Goal: Information Seeking & Learning: Learn about a topic

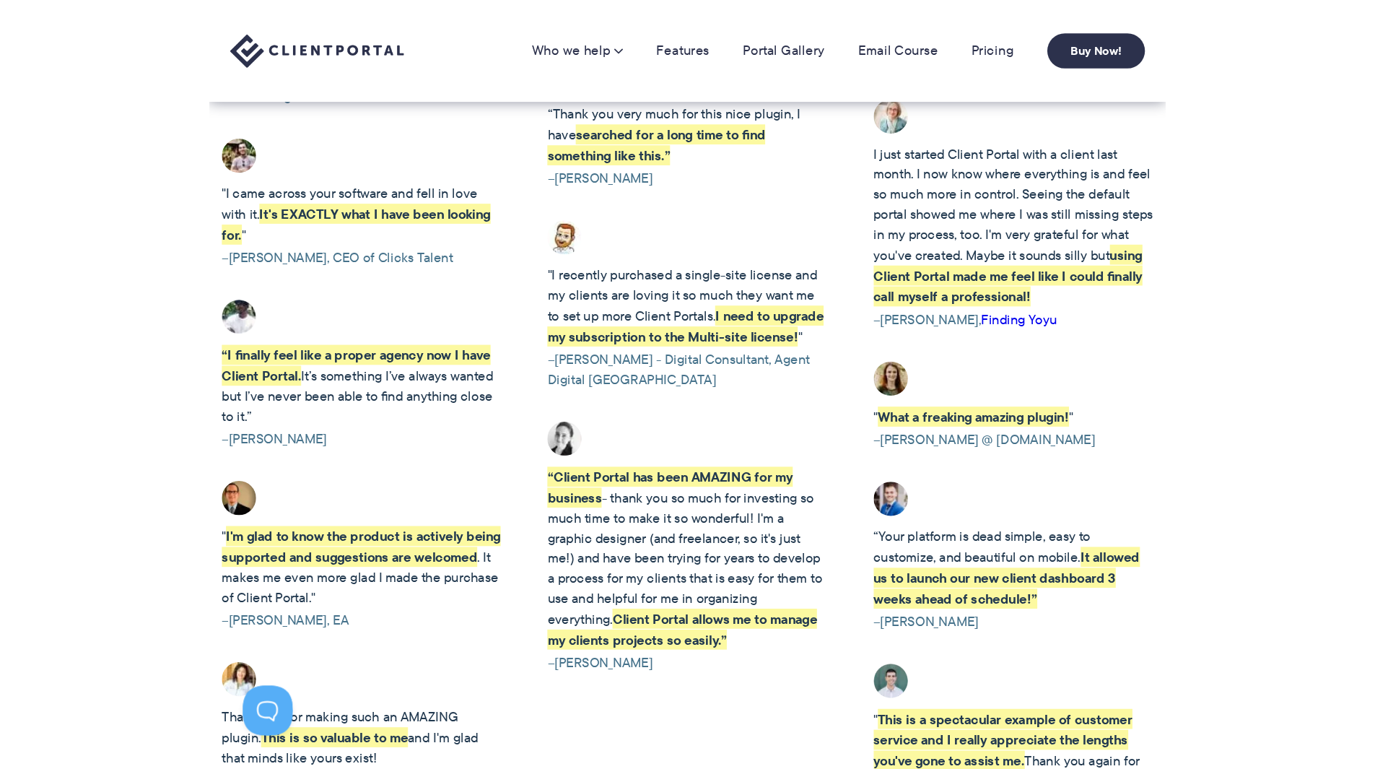
scroll to position [2671, 0]
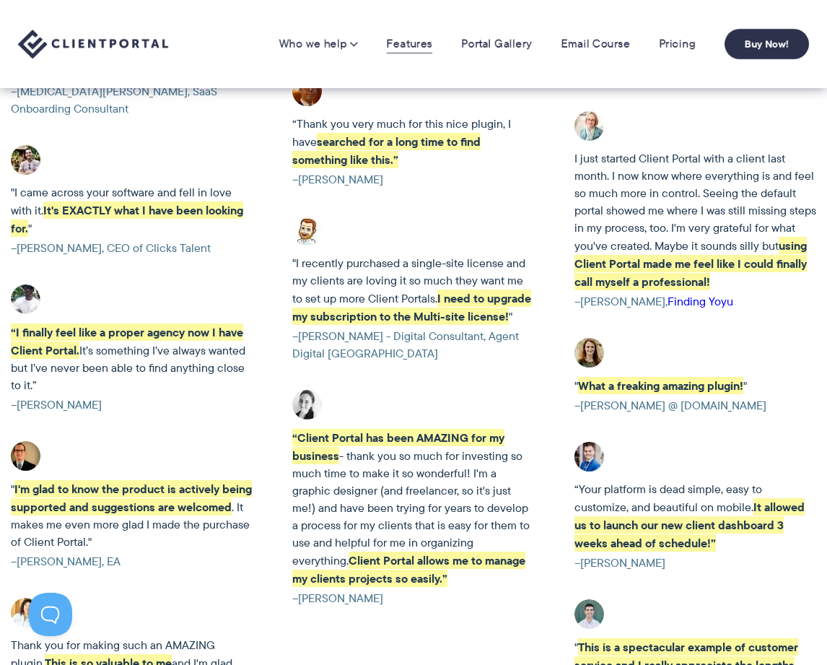
click at [415, 44] on link "Features" at bounding box center [409, 44] width 45 height 14
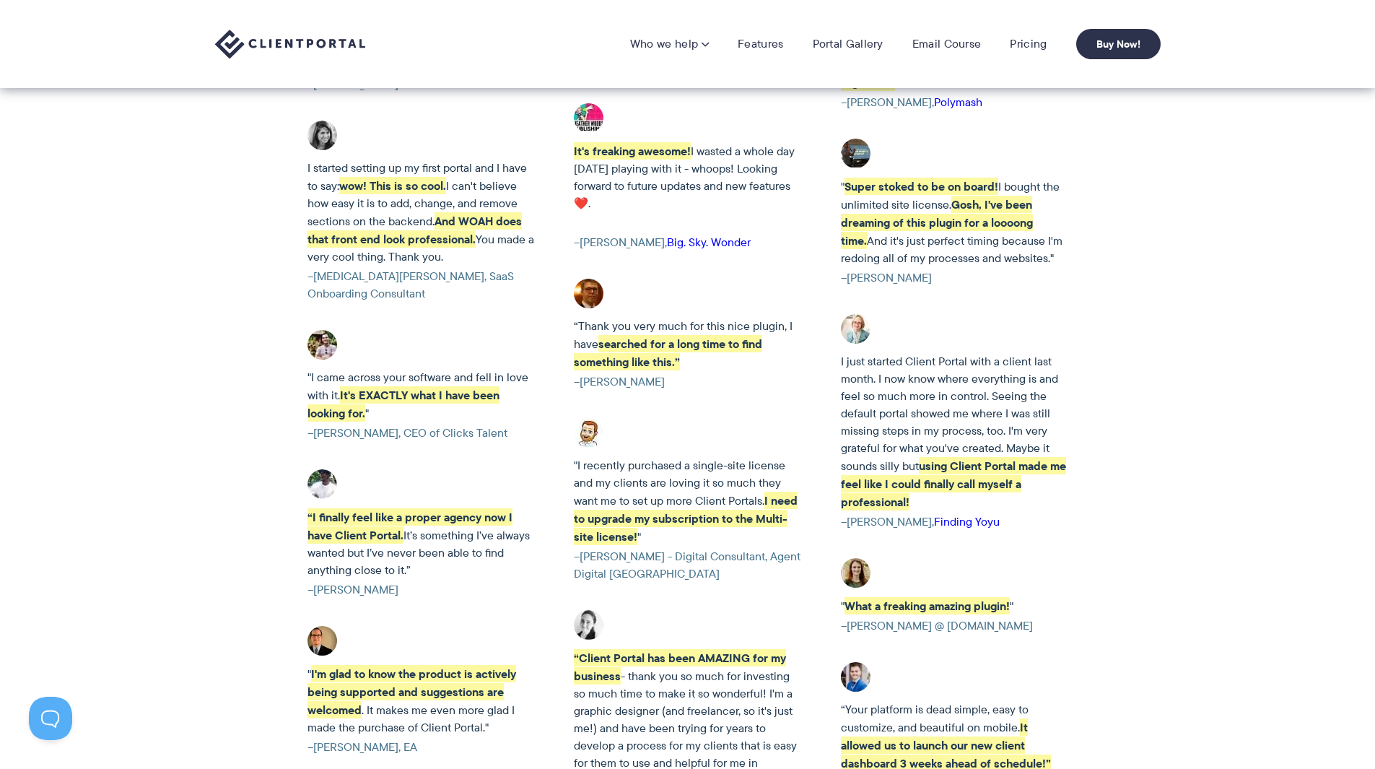
scroll to position [2382, 0]
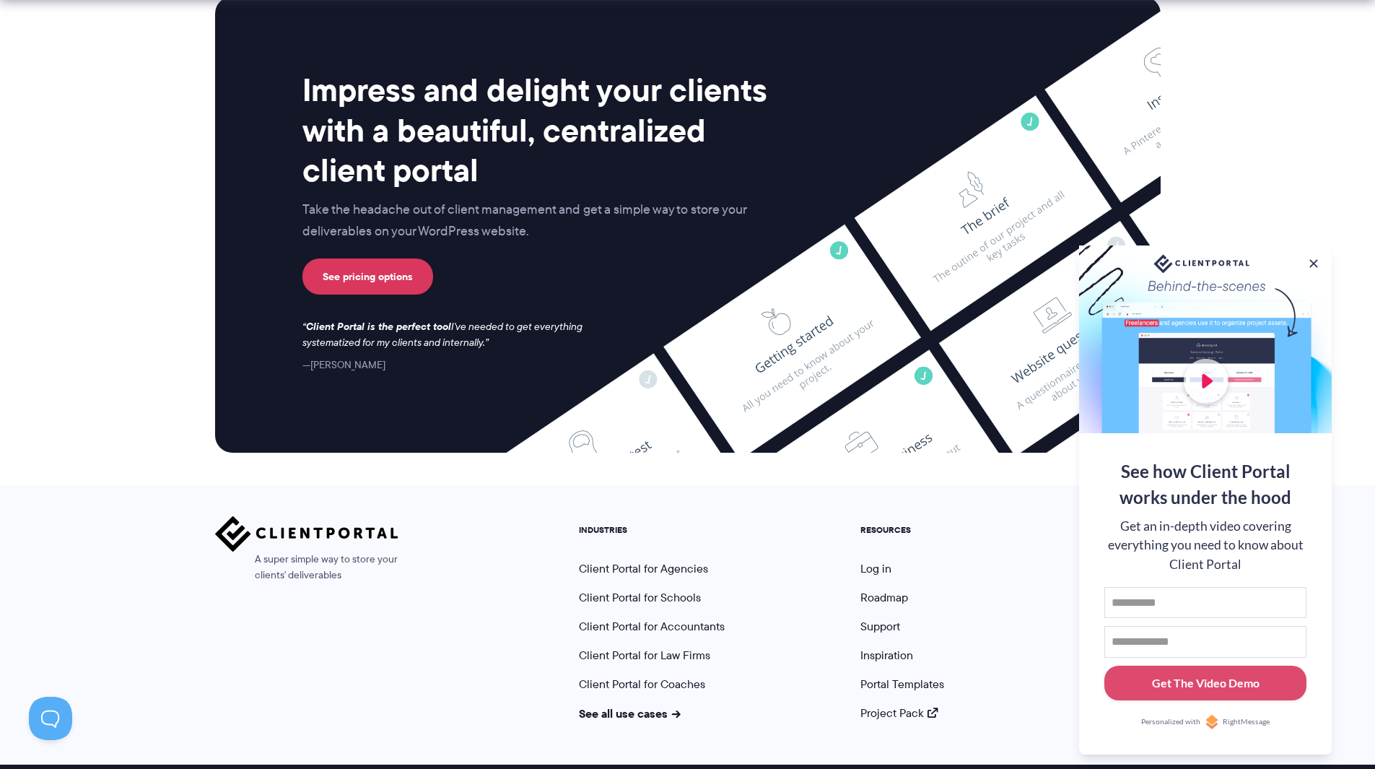
scroll to position [3696, 0]
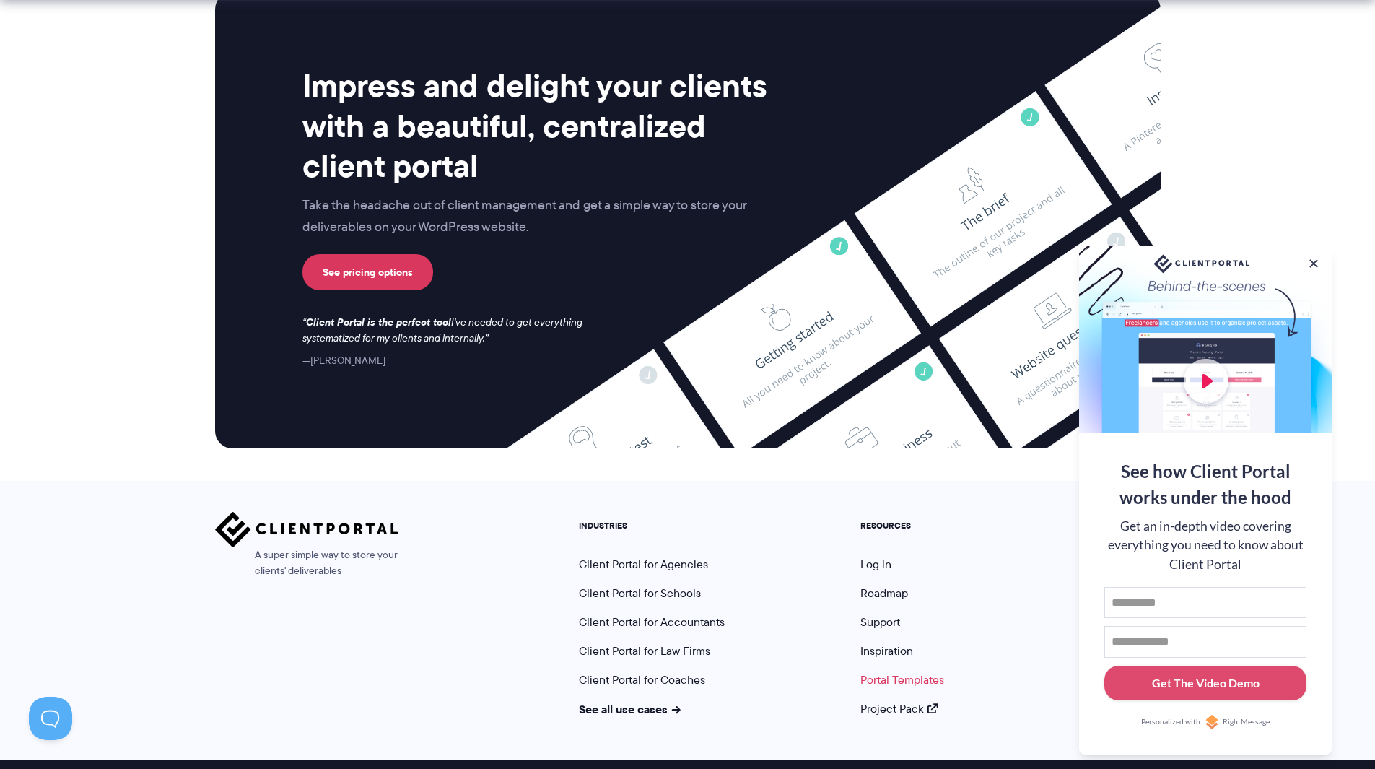
click at [899, 671] on link "Portal Templates" at bounding box center [902, 679] width 84 height 17
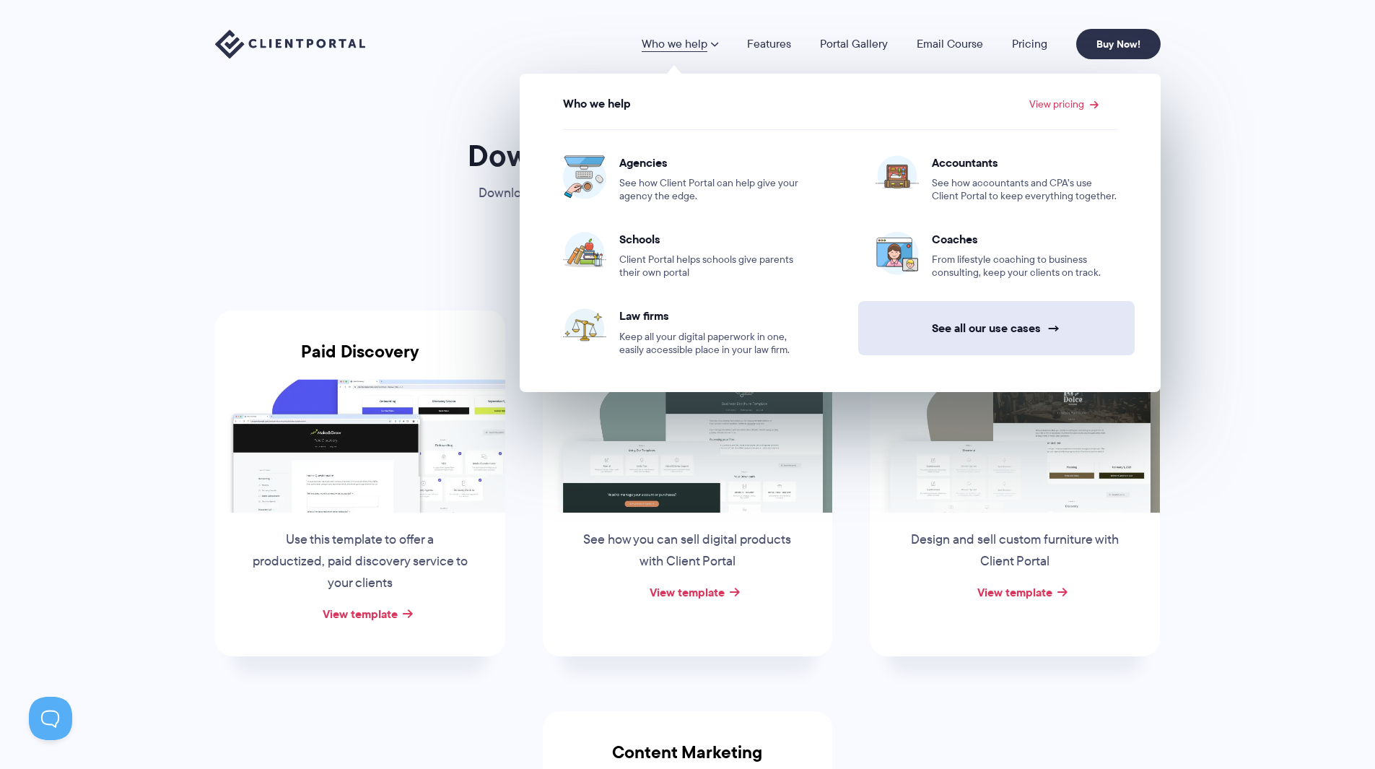
click at [977, 313] on link "See all our use cases →" at bounding box center [996, 328] width 276 height 54
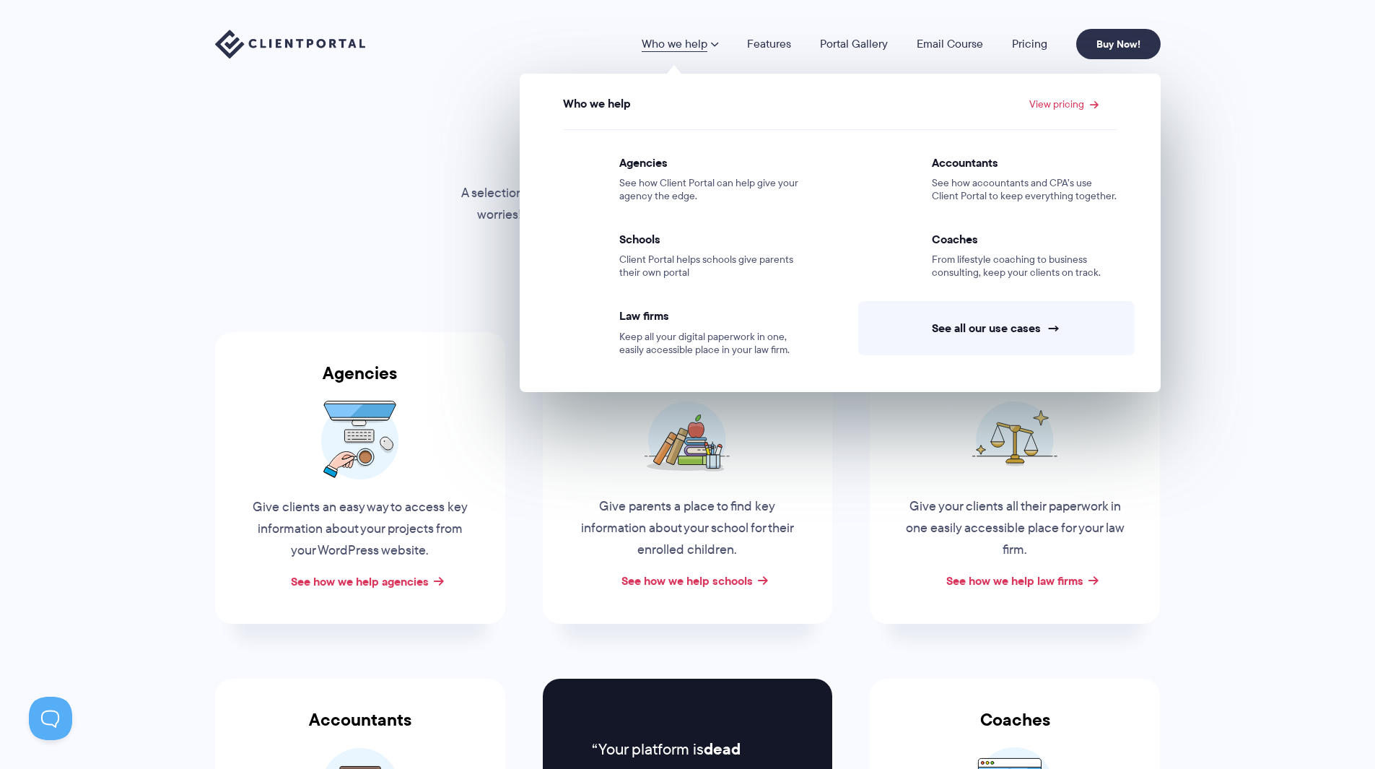
click at [709, 47] on link "Who we help" at bounding box center [680, 44] width 77 height 12
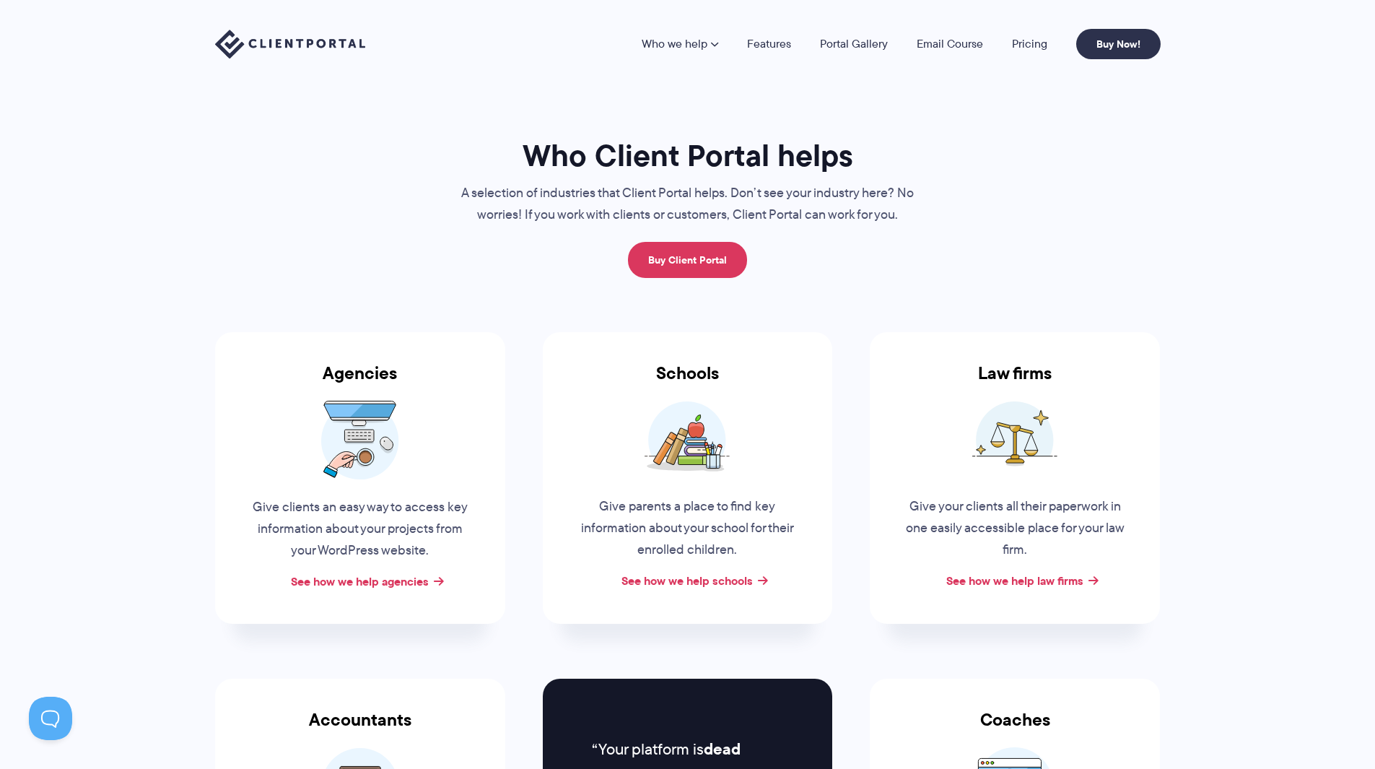
click at [710, 47] on link "Who we help" at bounding box center [680, 44] width 77 height 12
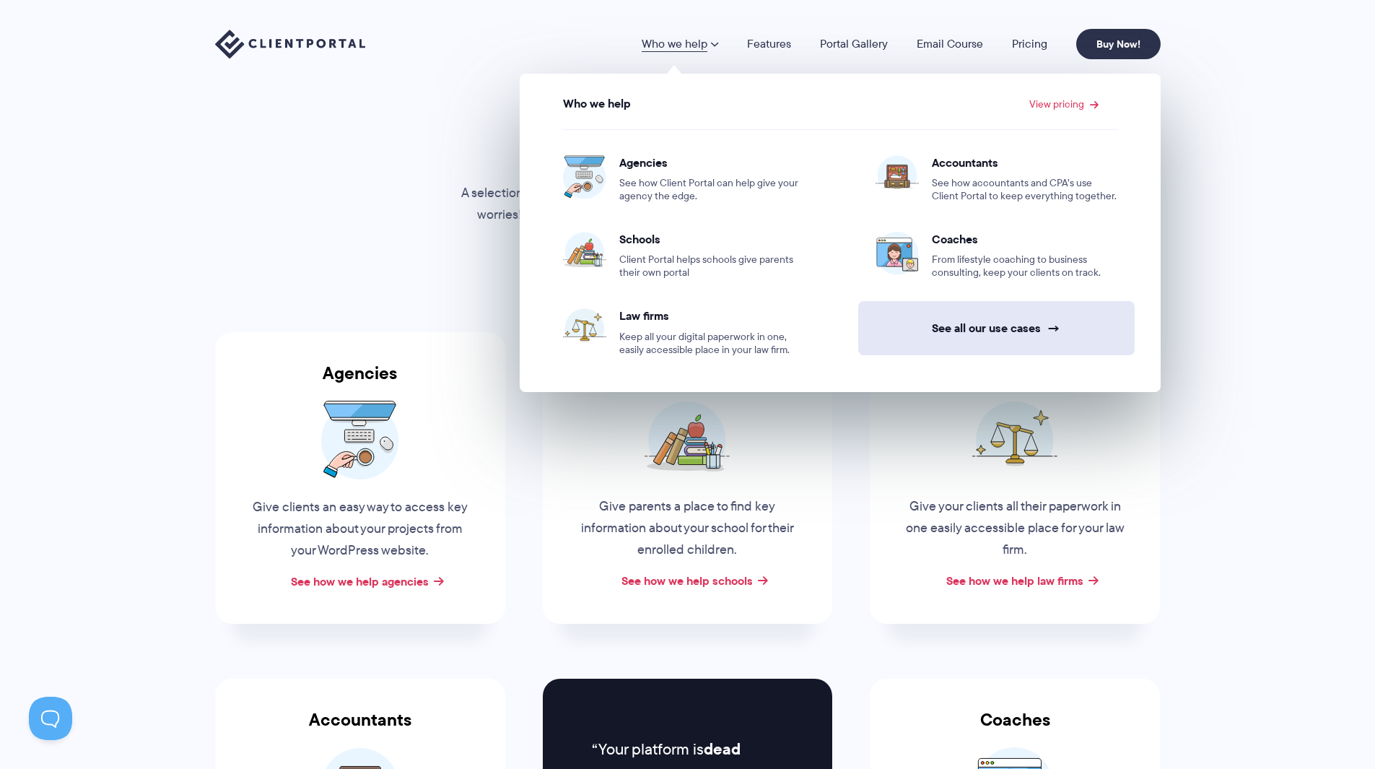
click at [1012, 330] on link "See all our use cases →" at bounding box center [996, 328] width 276 height 54
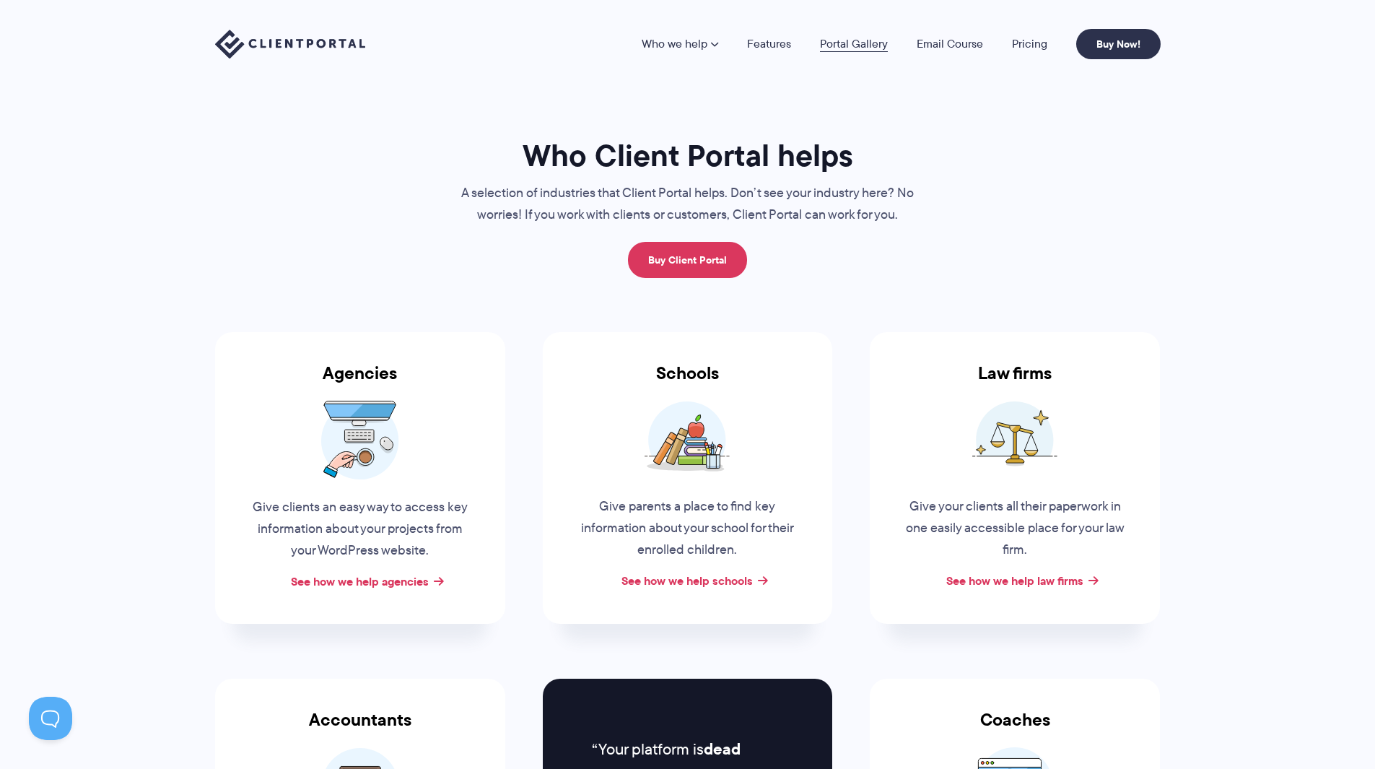
click at [841, 40] on link "Portal Gallery" at bounding box center [854, 44] width 68 height 12
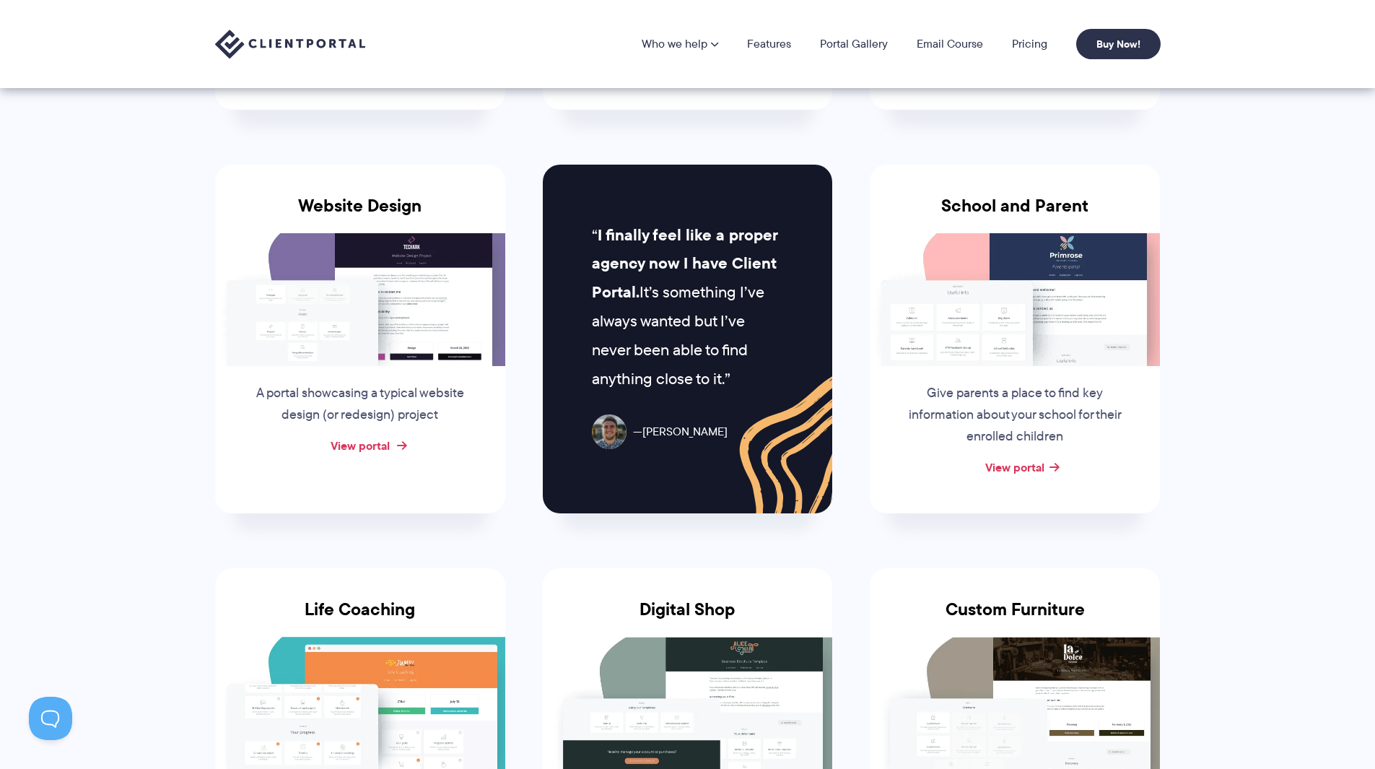
click at [378, 445] on link "View portal" at bounding box center [360, 445] width 59 height 17
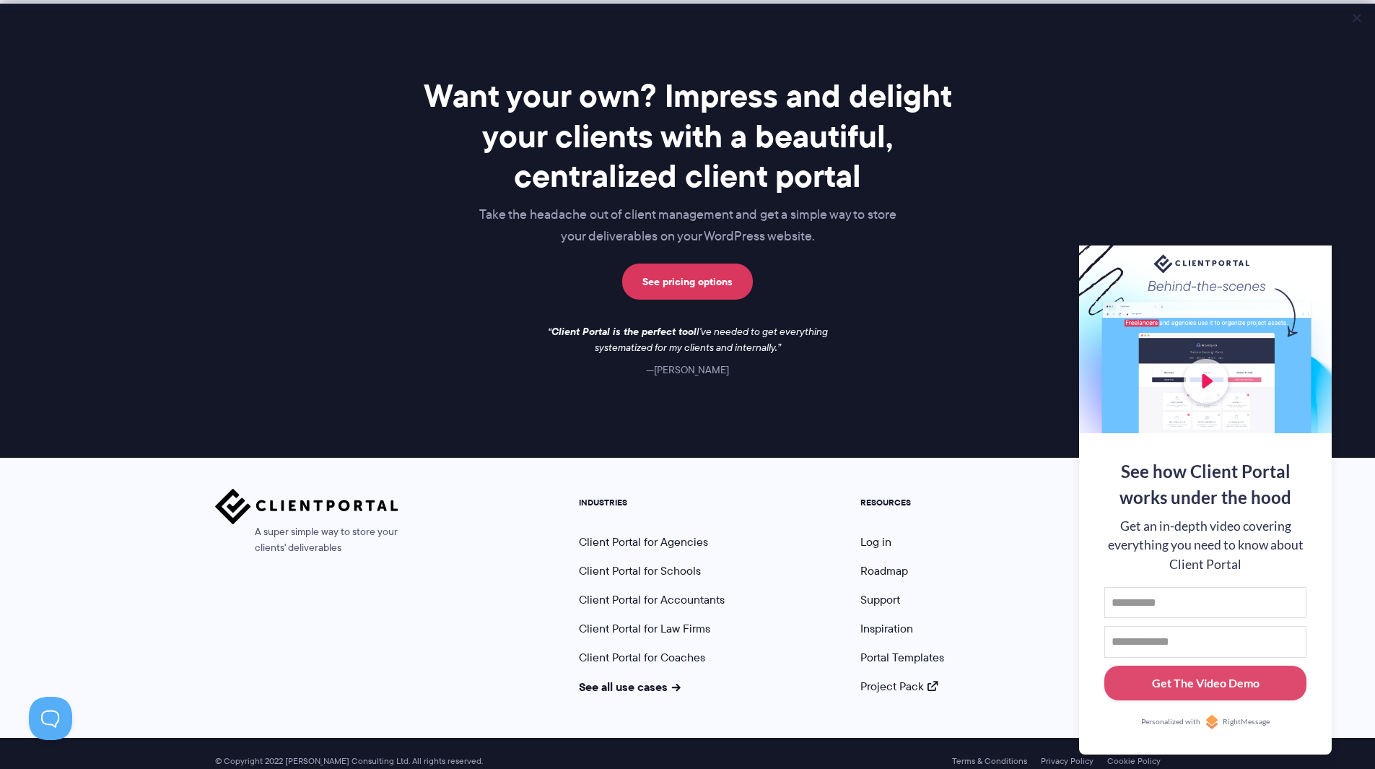
scroll to position [1992, 0]
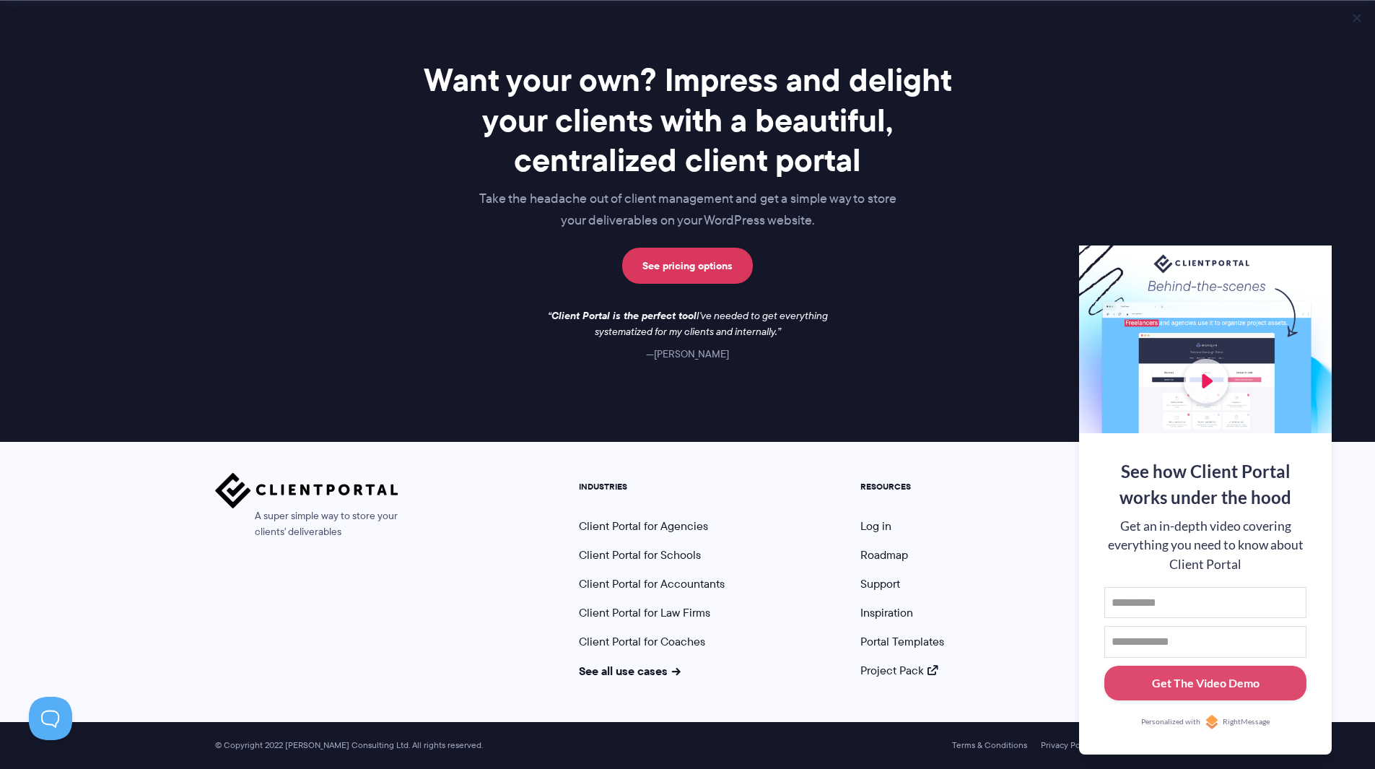
click at [1316, 727] on div "See how Client Portal works under the hood Get an in-depth video covering every…" at bounding box center [1205, 593] width 253 height 321
click at [1317, 256] on button at bounding box center [1314, 263] width 14 height 14
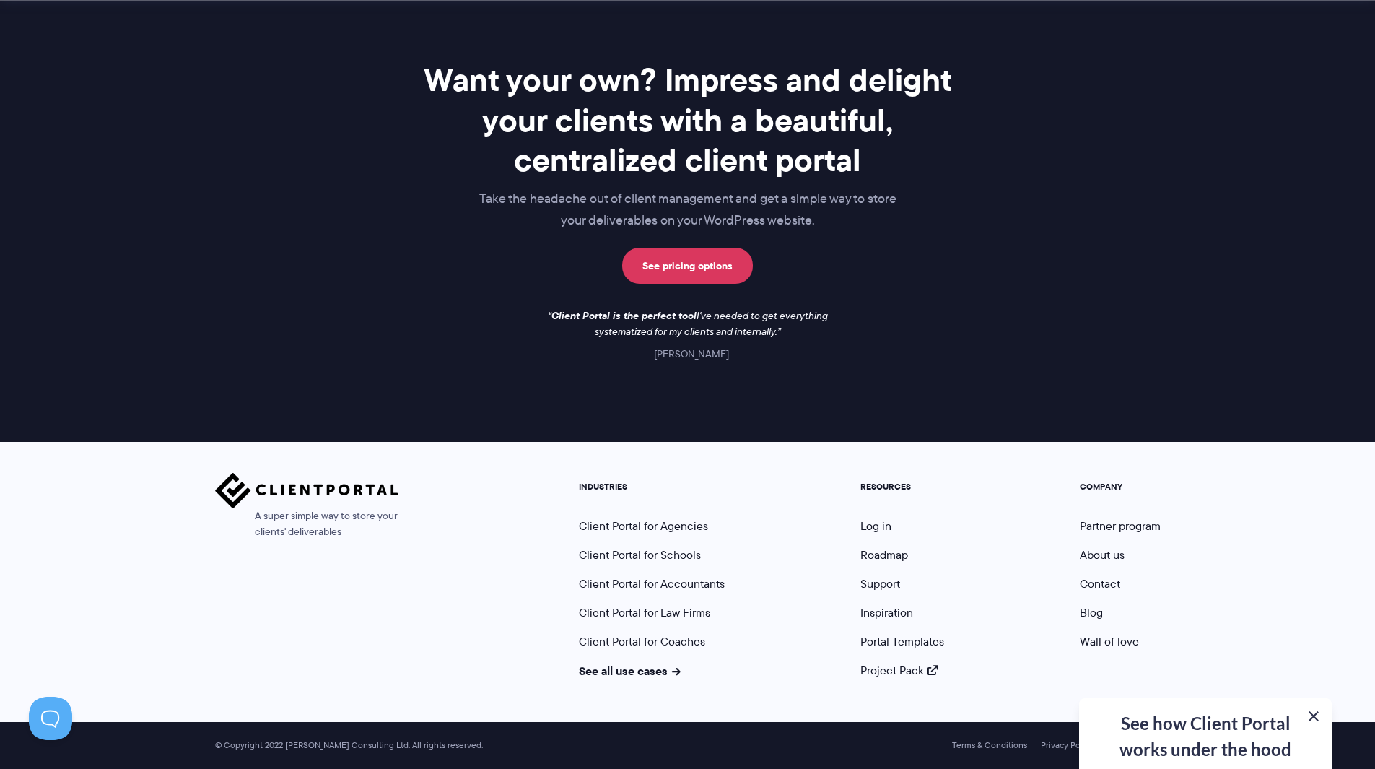
click at [1309, 715] on button at bounding box center [1313, 715] width 17 height 17
click at [993, 748] on link "Terms & Conditions" at bounding box center [989, 745] width 75 height 10
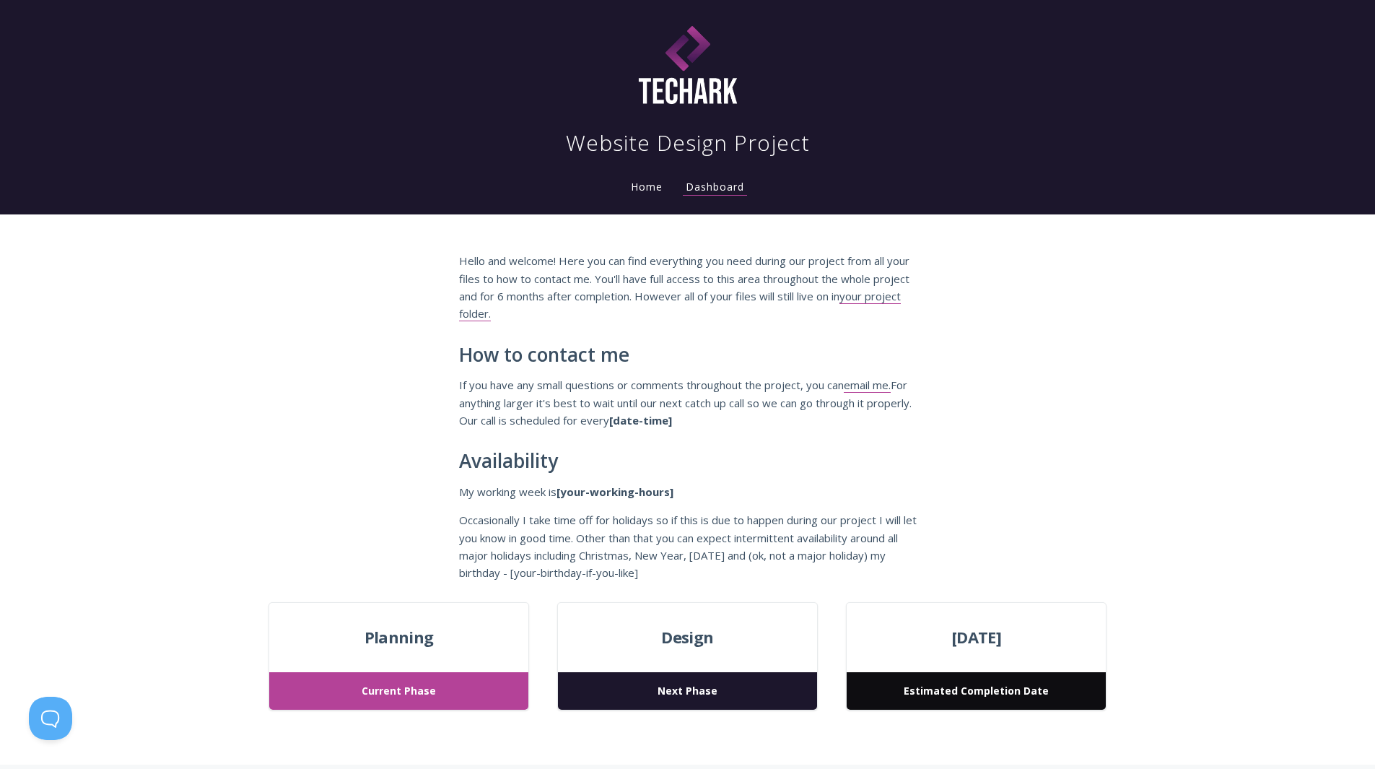
click at [749, 514] on p "Occasionally I take time off for holidays so if this is due to happen during ou…" at bounding box center [688, 546] width 458 height 71
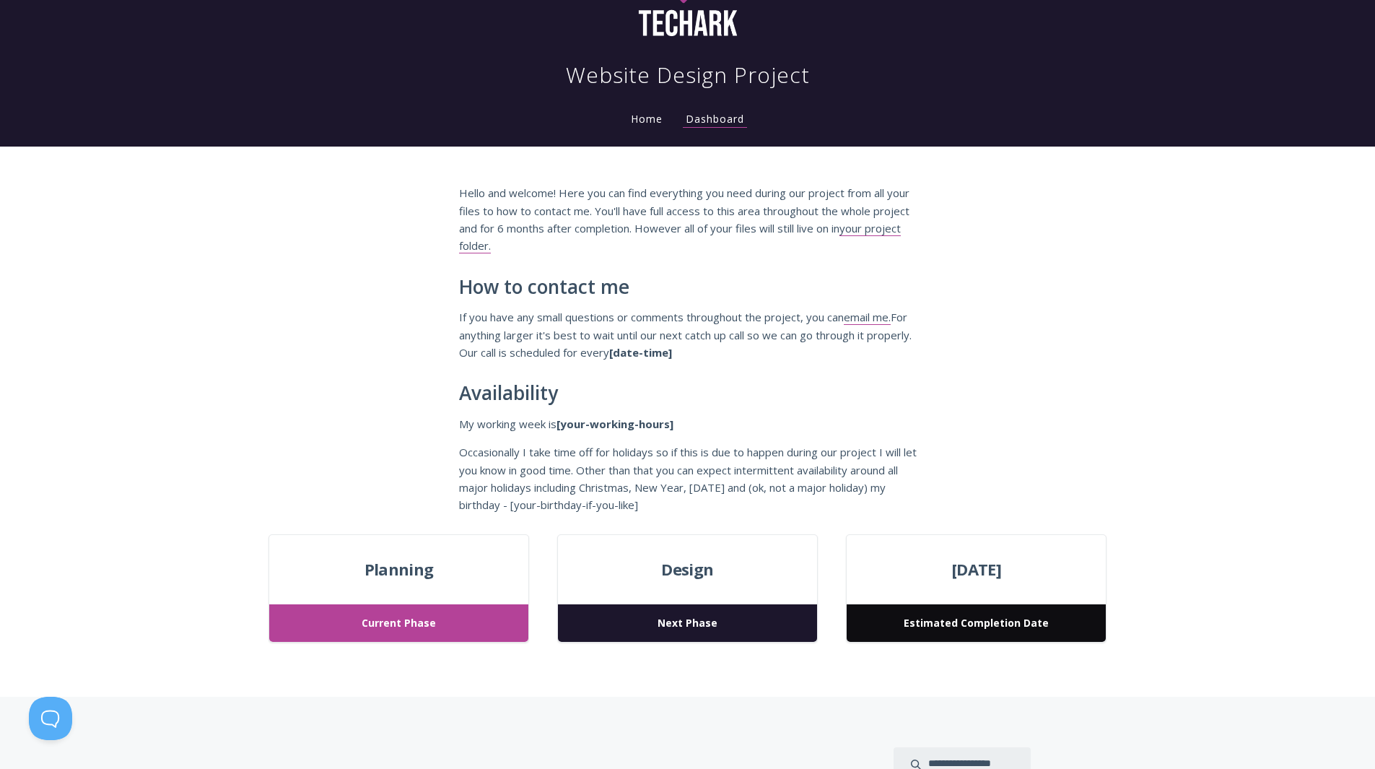
scroll to position [361, 0]
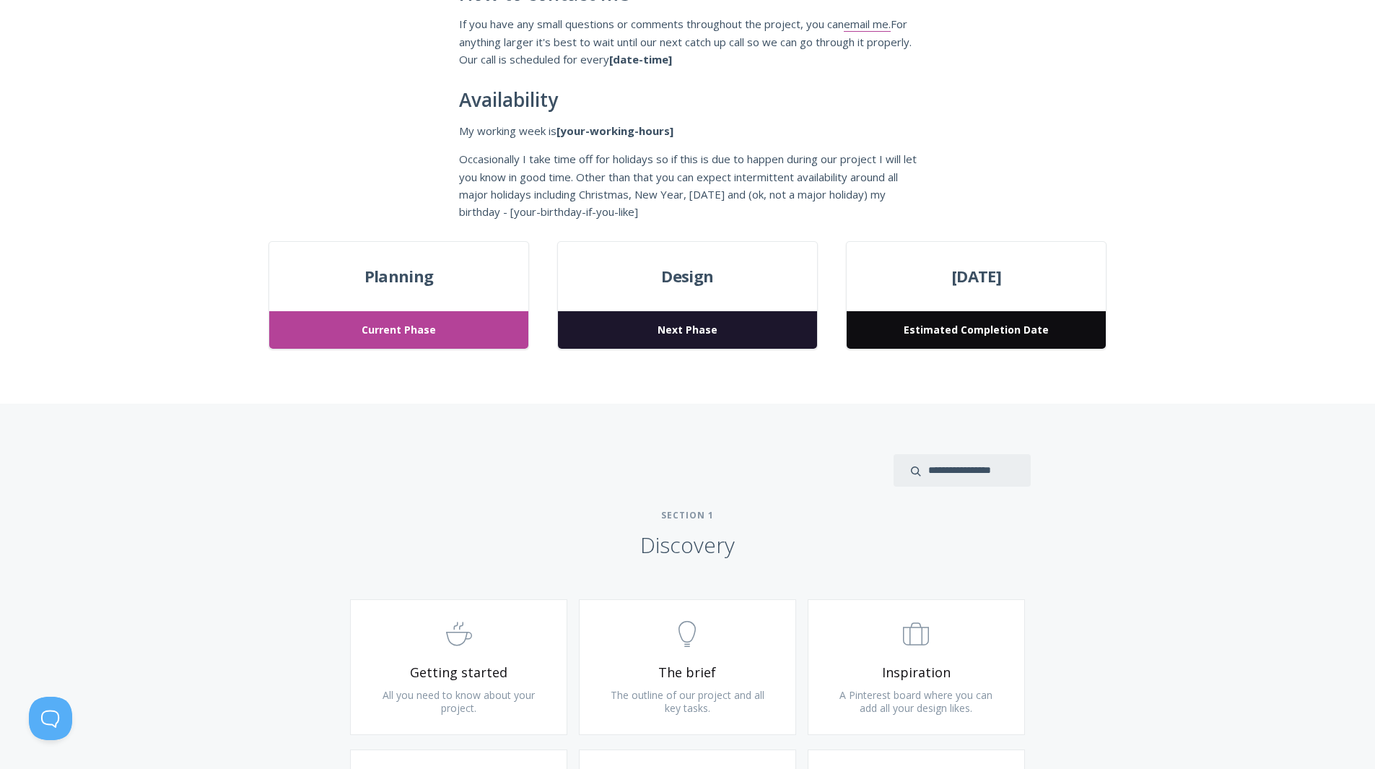
click at [429, 315] on span "Current Phase" at bounding box center [398, 330] width 258 height 38
click at [430, 326] on span "Current Phase" at bounding box center [398, 330] width 258 height 38
click at [612, 374] on div "Planning Current Phase Design Next Phase March 24, 2023 Estimated Completion Da…" at bounding box center [688, 322] width 924 height 163
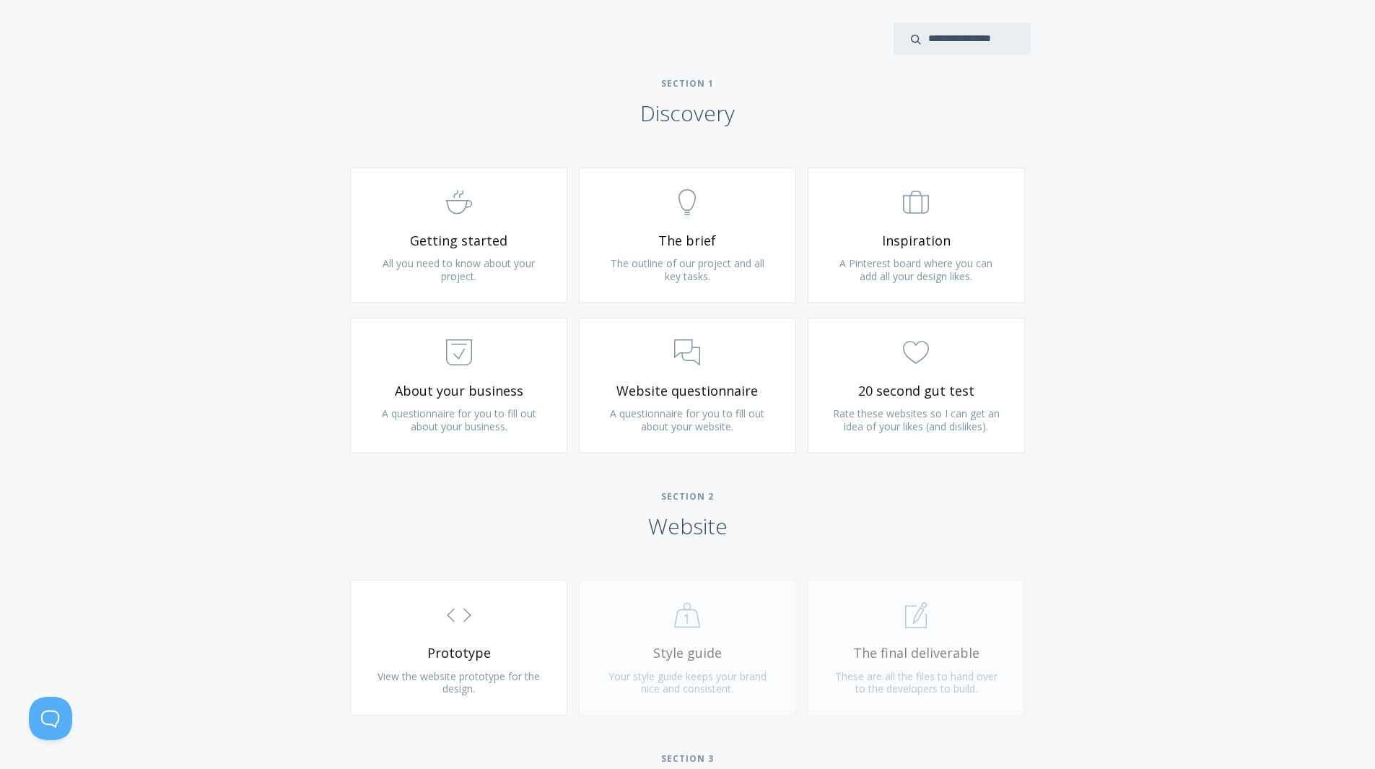
scroll to position [794, 0]
click at [692, 384] on span "Website questionnaire" at bounding box center [687, 389] width 173 height 17
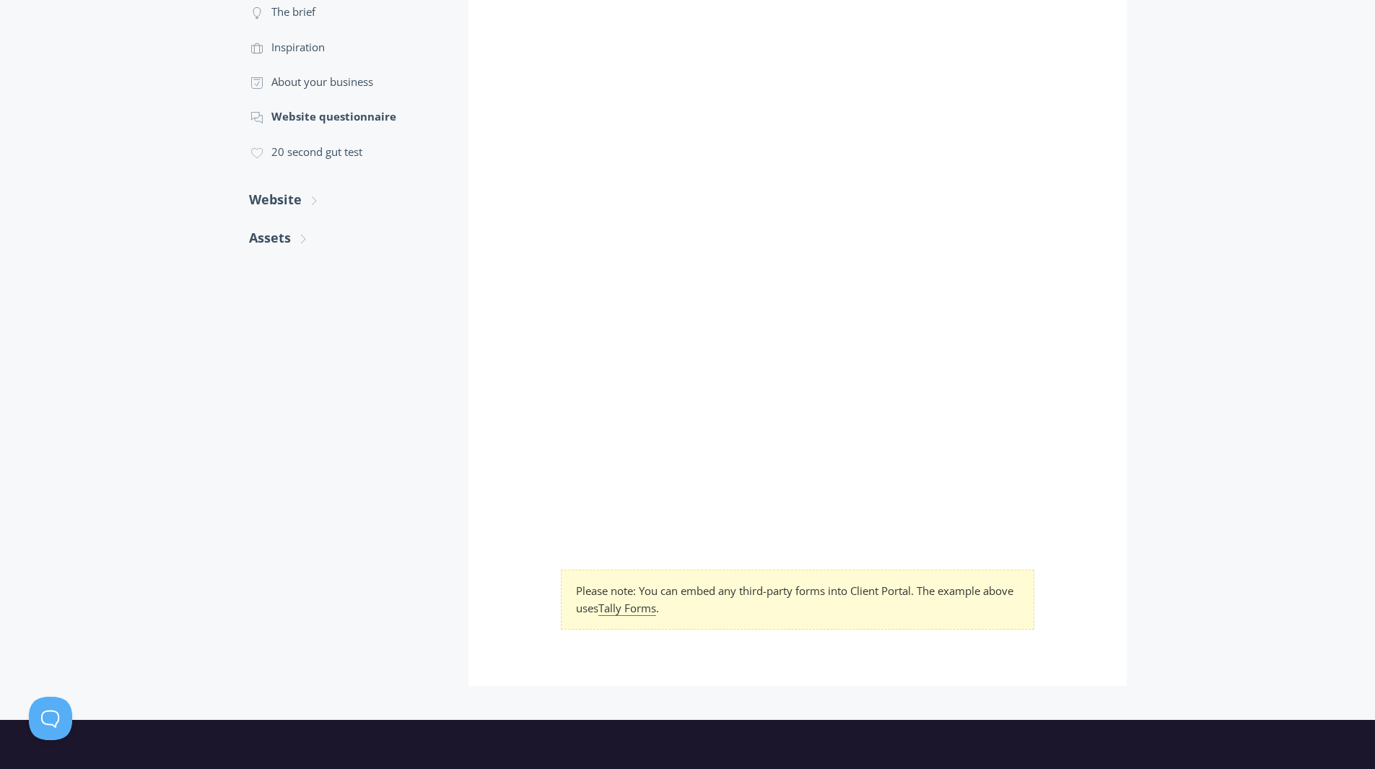
scroll to position [361, 0]
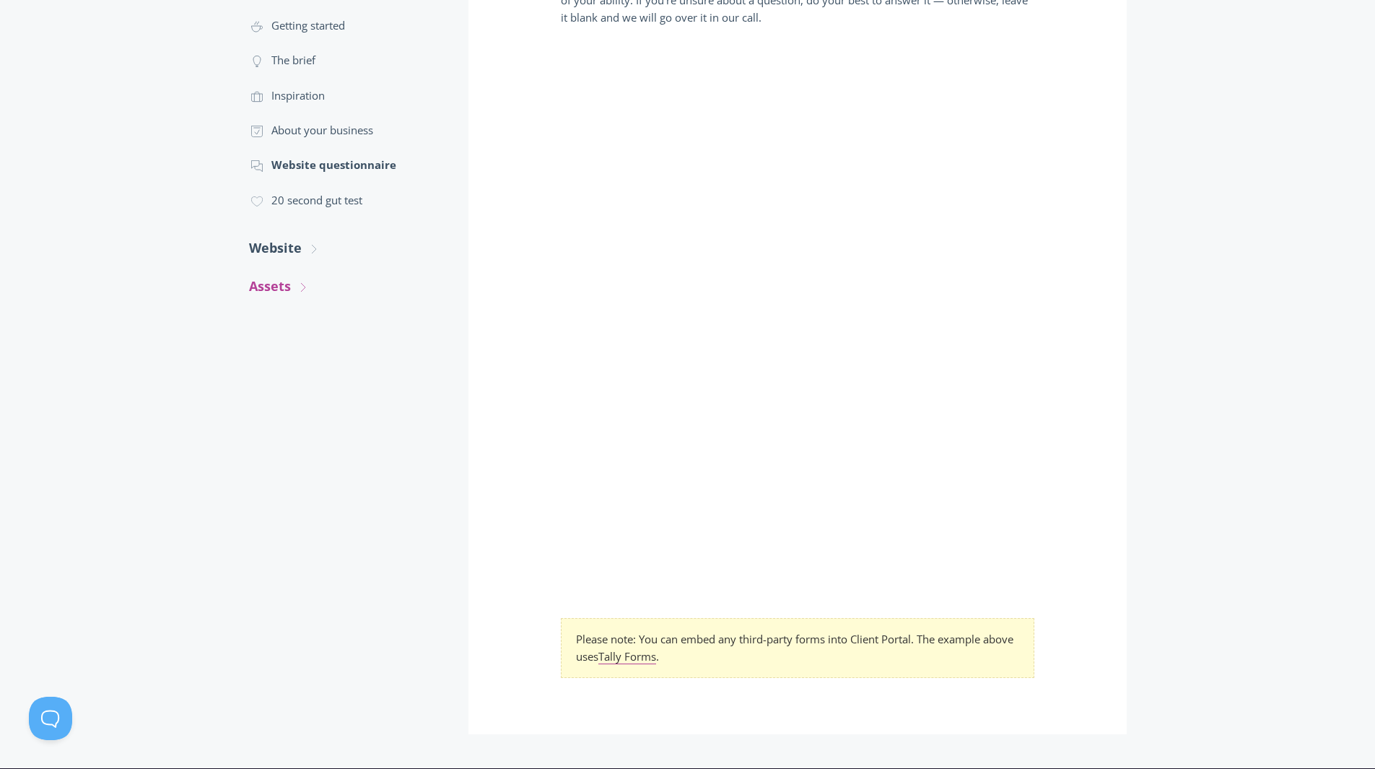
click at [0, 0] on icon ".st0{fill:none;stroke:#000000;stroke-width:2;stroke-miterlimit:10;} Untitled-27" at bounding box center [0, 0] width 0 height 0
click at [319, 331] on link ".st0{fill:none;stroke:#000000;stroke-width:2;stroke-miterlimit:10;} 2. Design -…" at bounding box center [344, 329] width 191 height 35
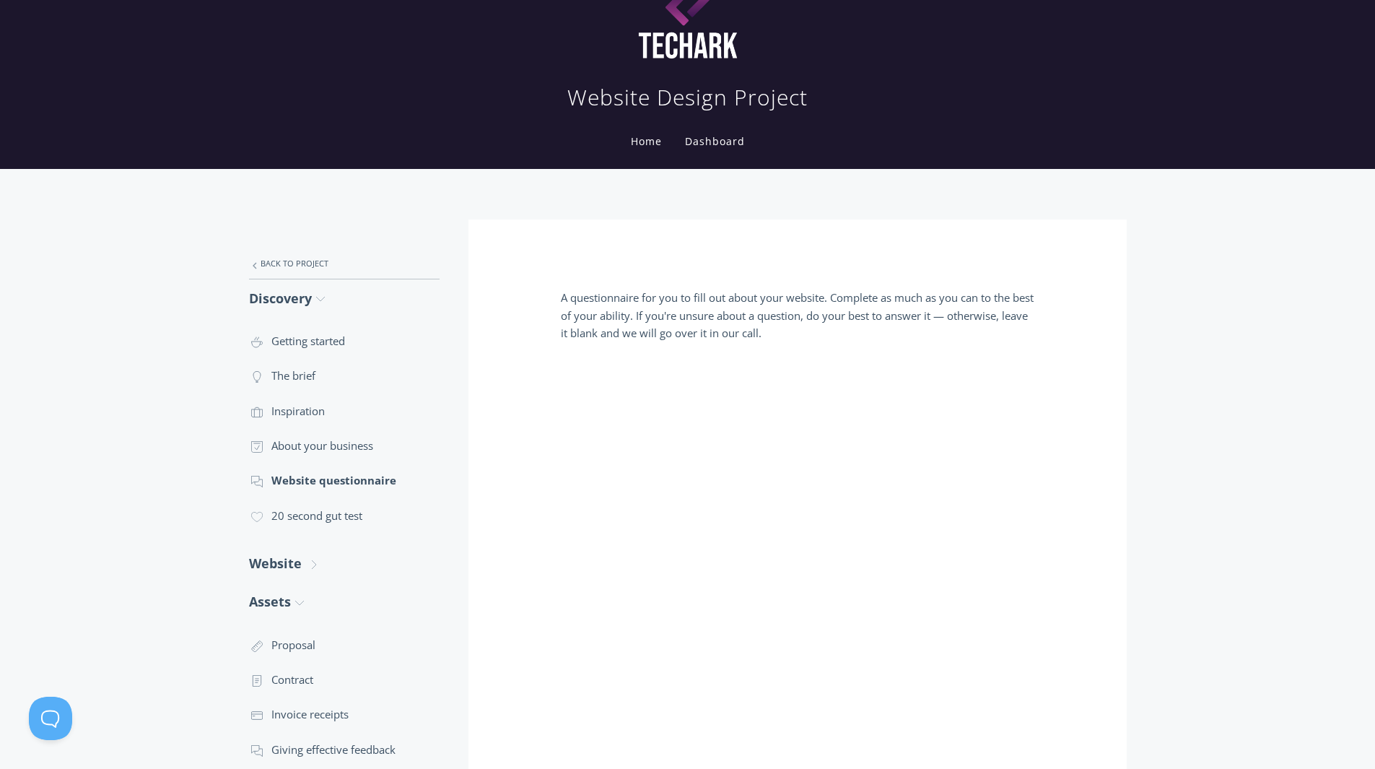
scroll to position [0, 0]
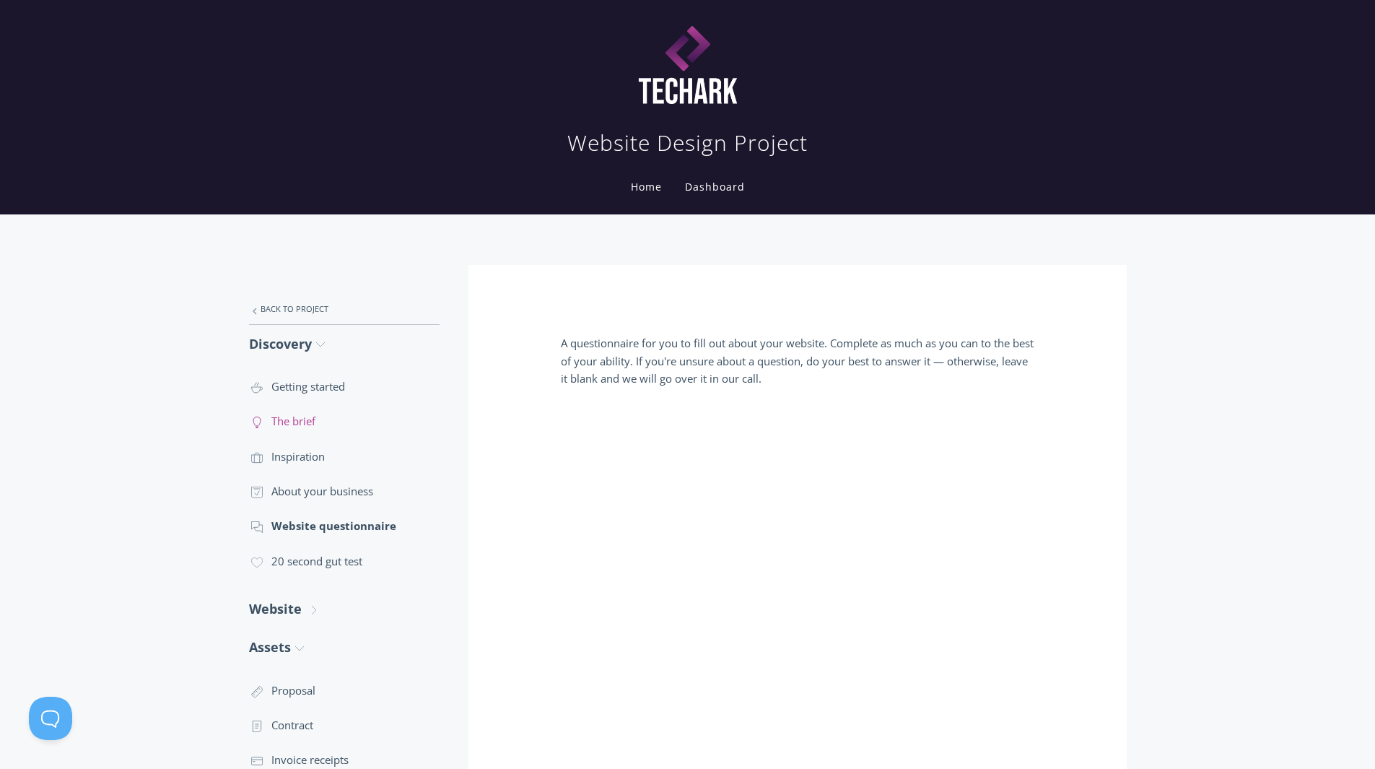
click at [305, 413] on link ".st0{fill:none;stroke:#000000;stroke-width:2;stroke-miterlimit:10;} Untitled-14…" at bounding box center [344, 421] width 191 height 35
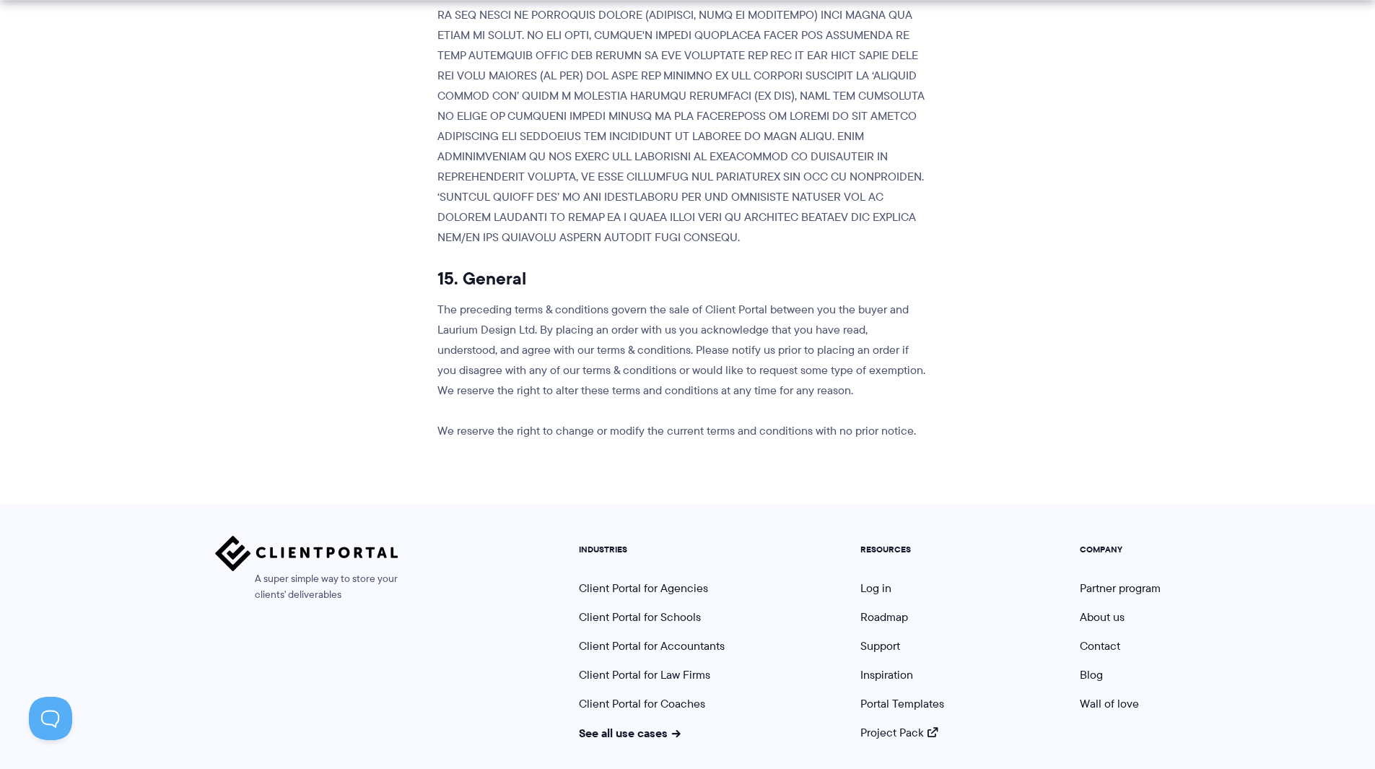
scroll to position [4223, 0]
click at [1118, 694] on link "Wall of love" at bounding box center [1109, 702] width 59 height 17
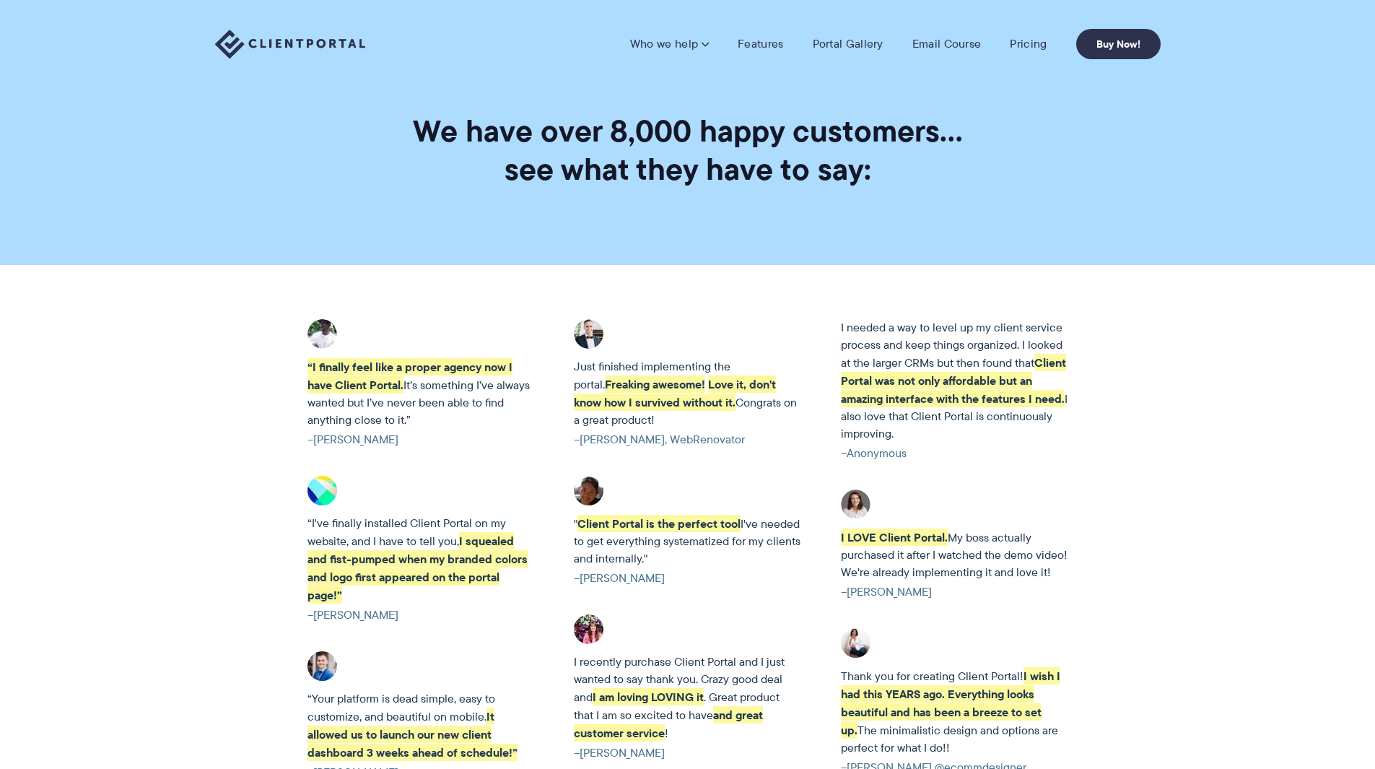
click at [684, 391] on strong "Love it, don't know how I survived without it." at bounding box center [675, 392] width 202 height 35
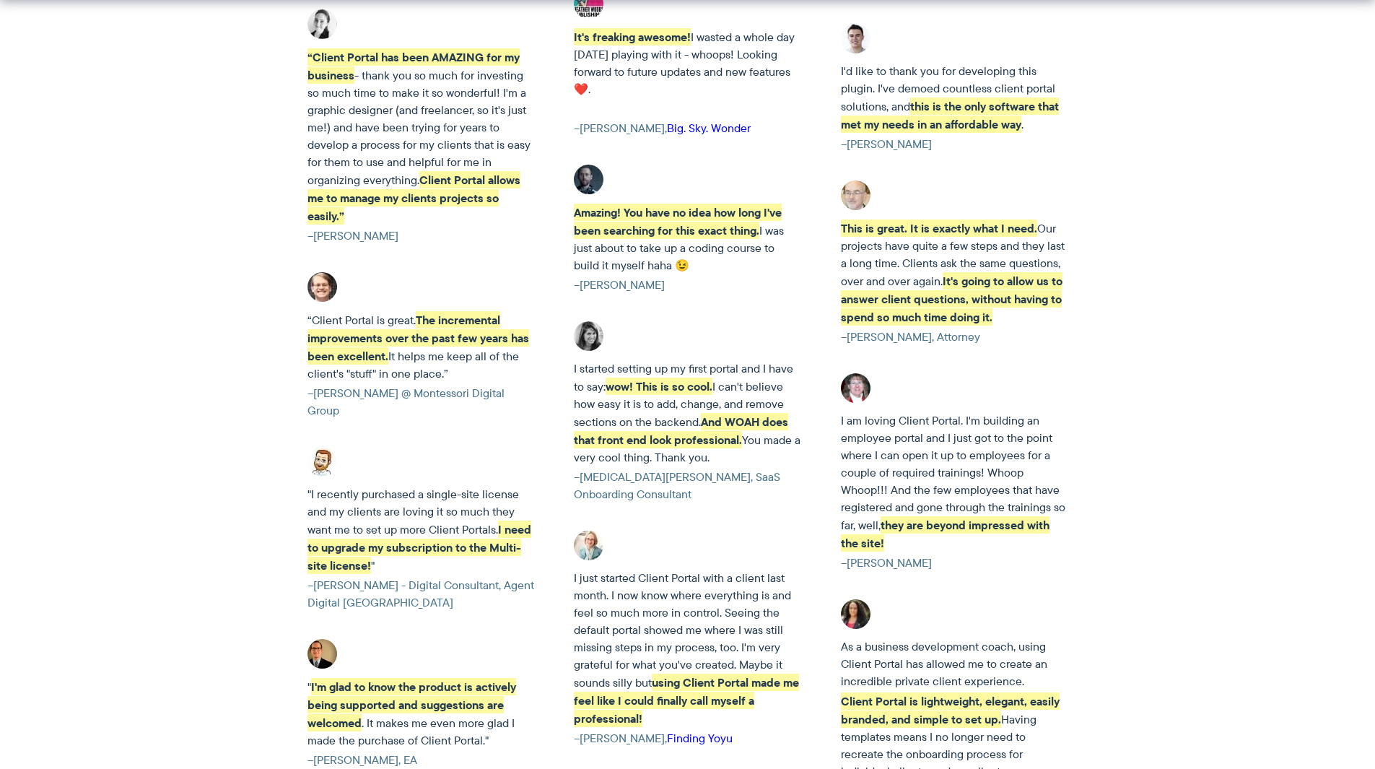
click at [589, 539] on img at bounding box center [589, 546] width 30 height 30
click at [594, 531] on img at bounding box center [589, 546] width 30 height 30
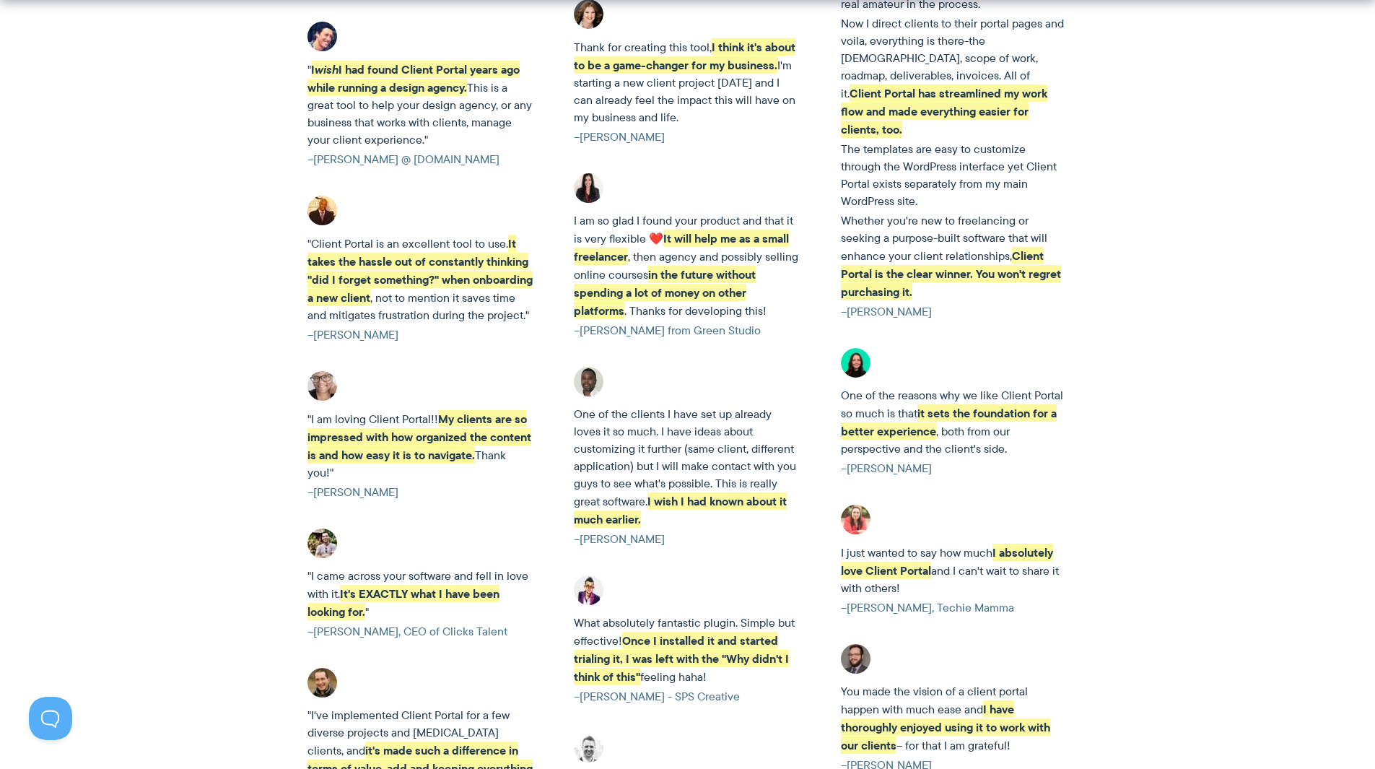
scroll to position [2887, 0]
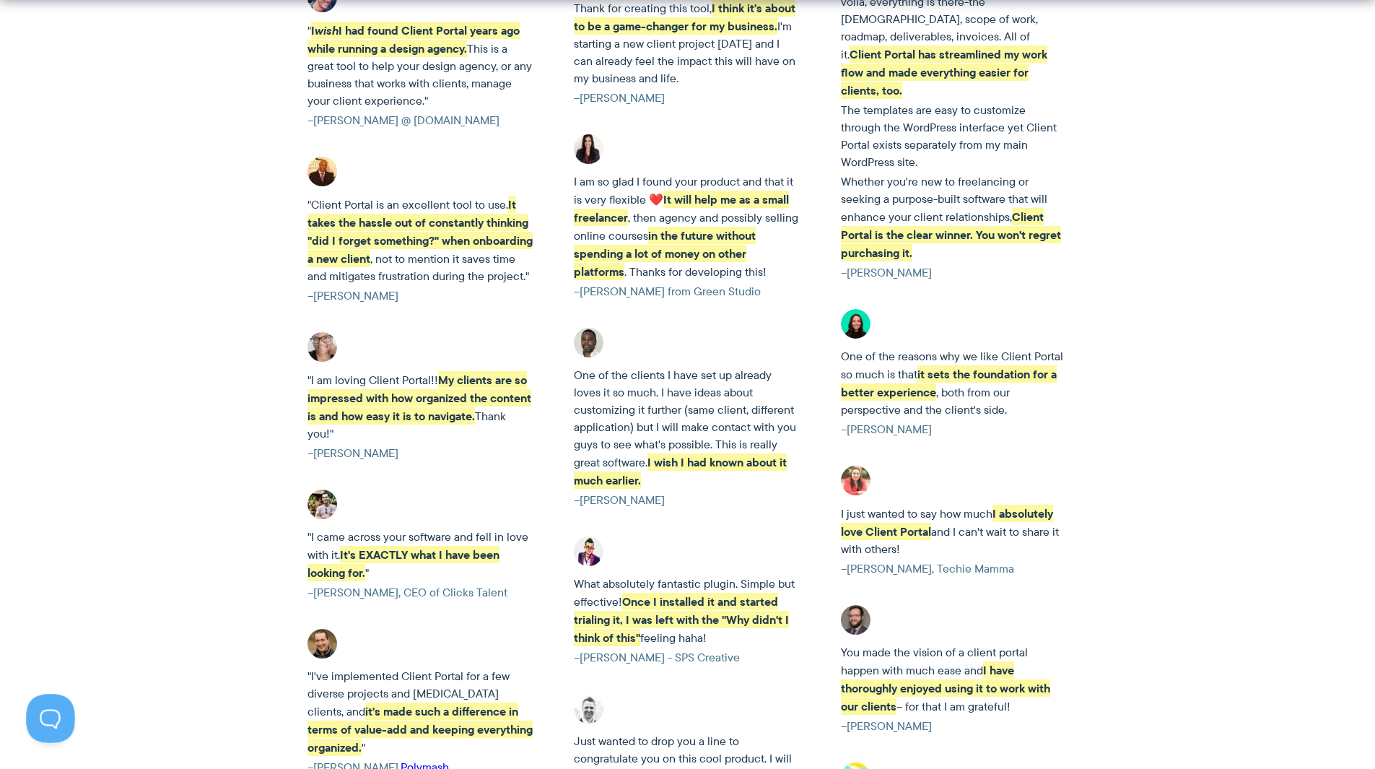
click at [27, 708] on button at bounding box center [47, 715] width 43 height 43
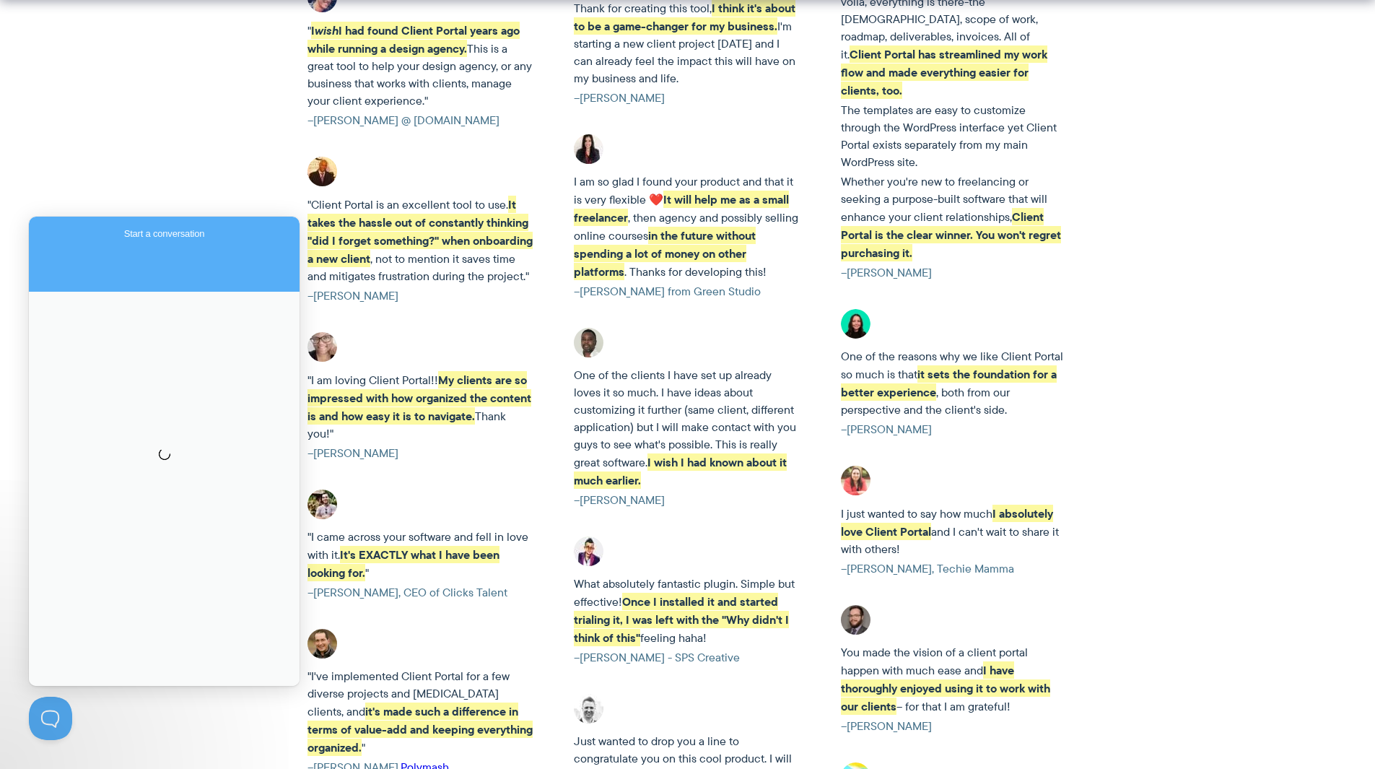
scroll to position [0, 0]
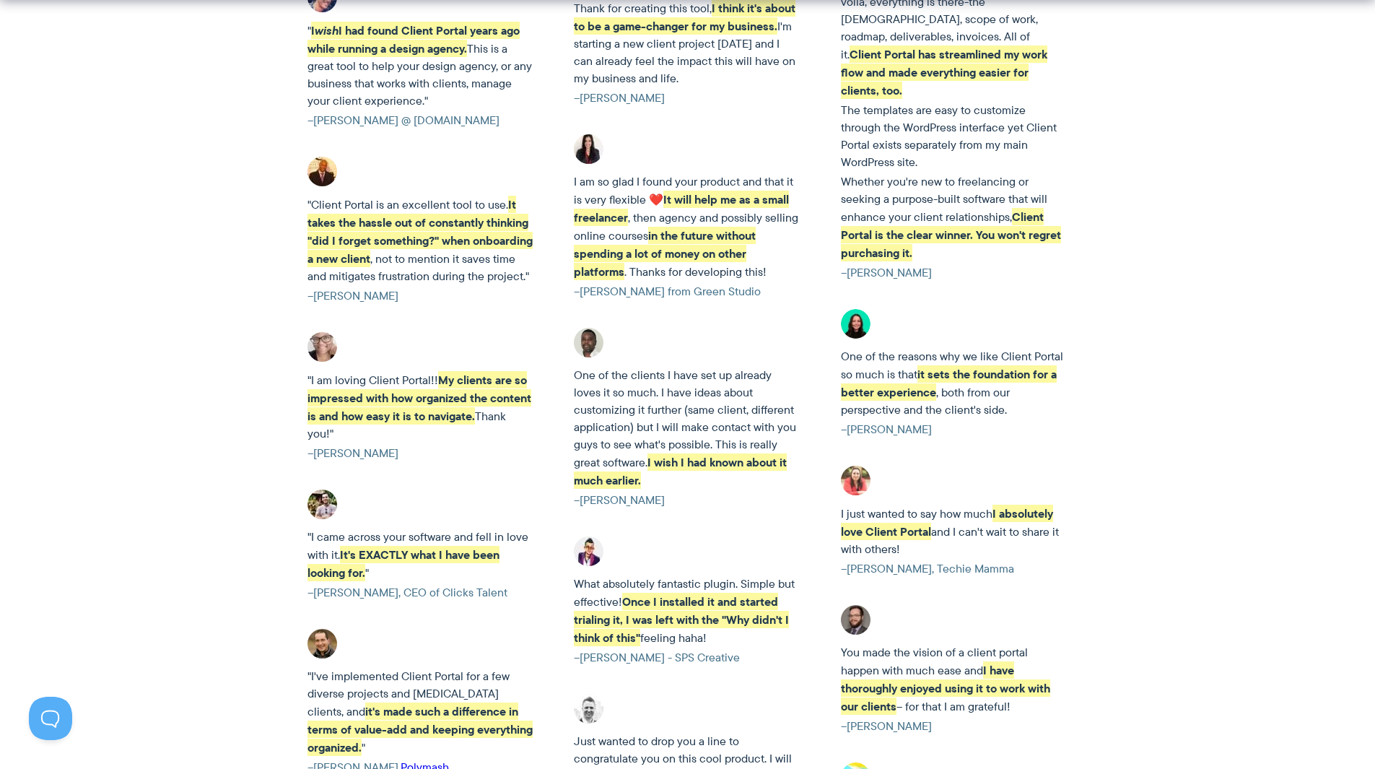
click at [47, 713] on button "Open Beacon popover" at bounding box center [50, 718] width 43 height 43
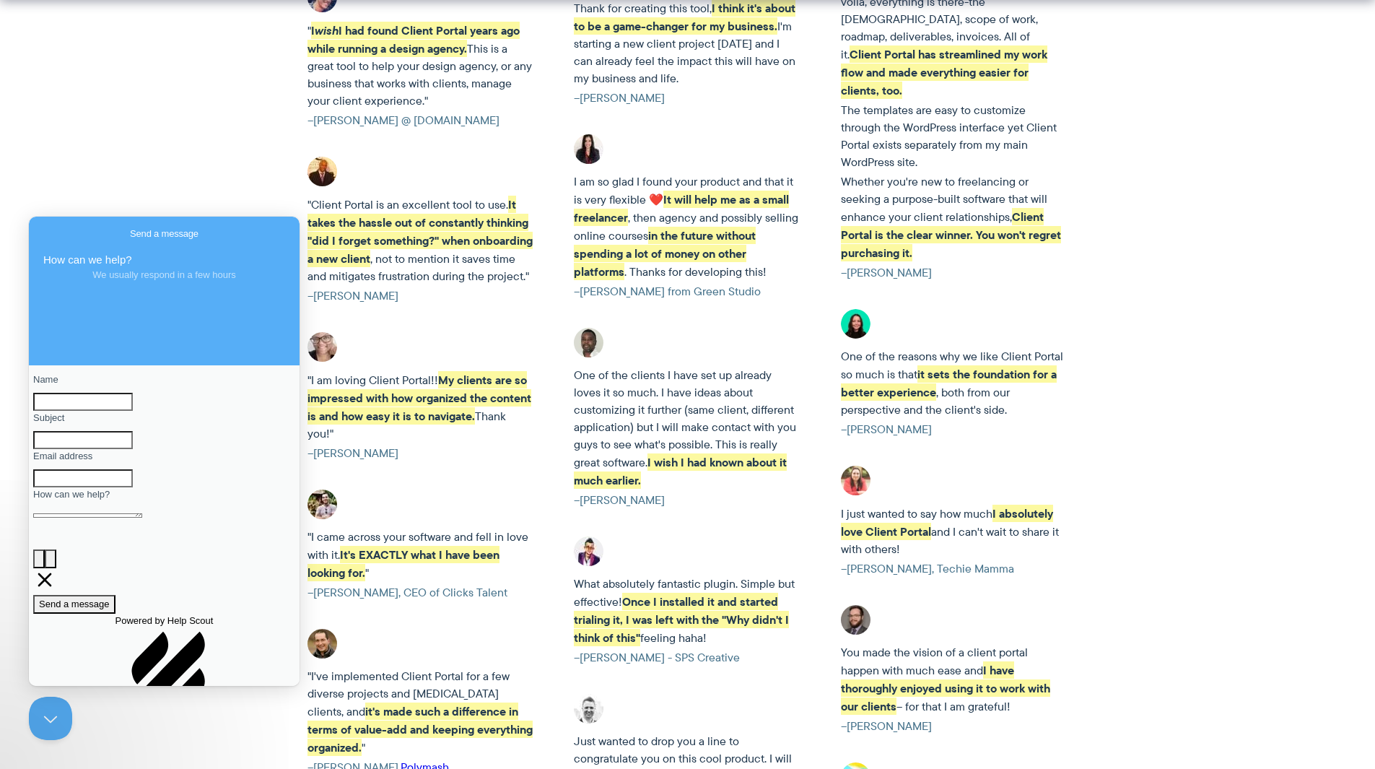
click at [661, 453] on strong "I wish I had known about it much earlier." at bounding box center [680, 470] width 213 height 35
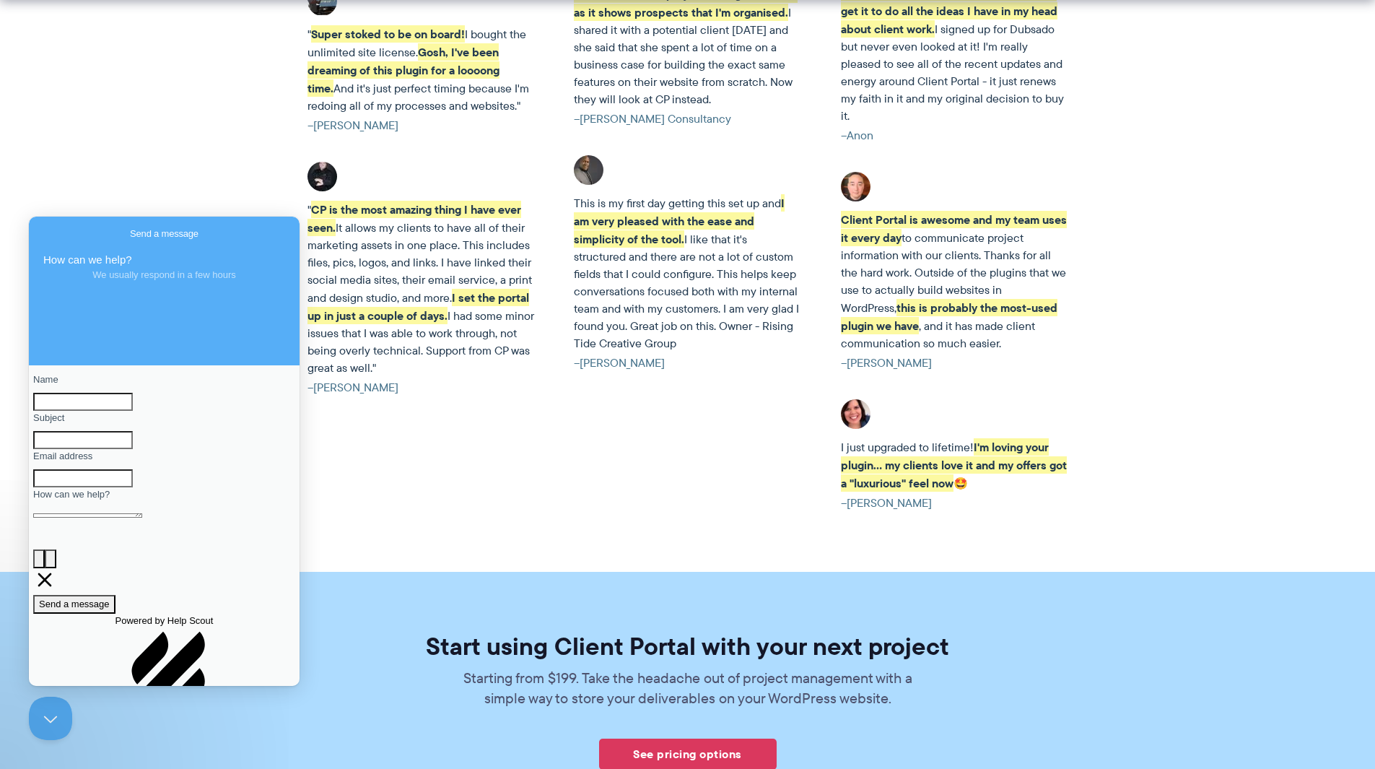
scroll to position [4161, 0]
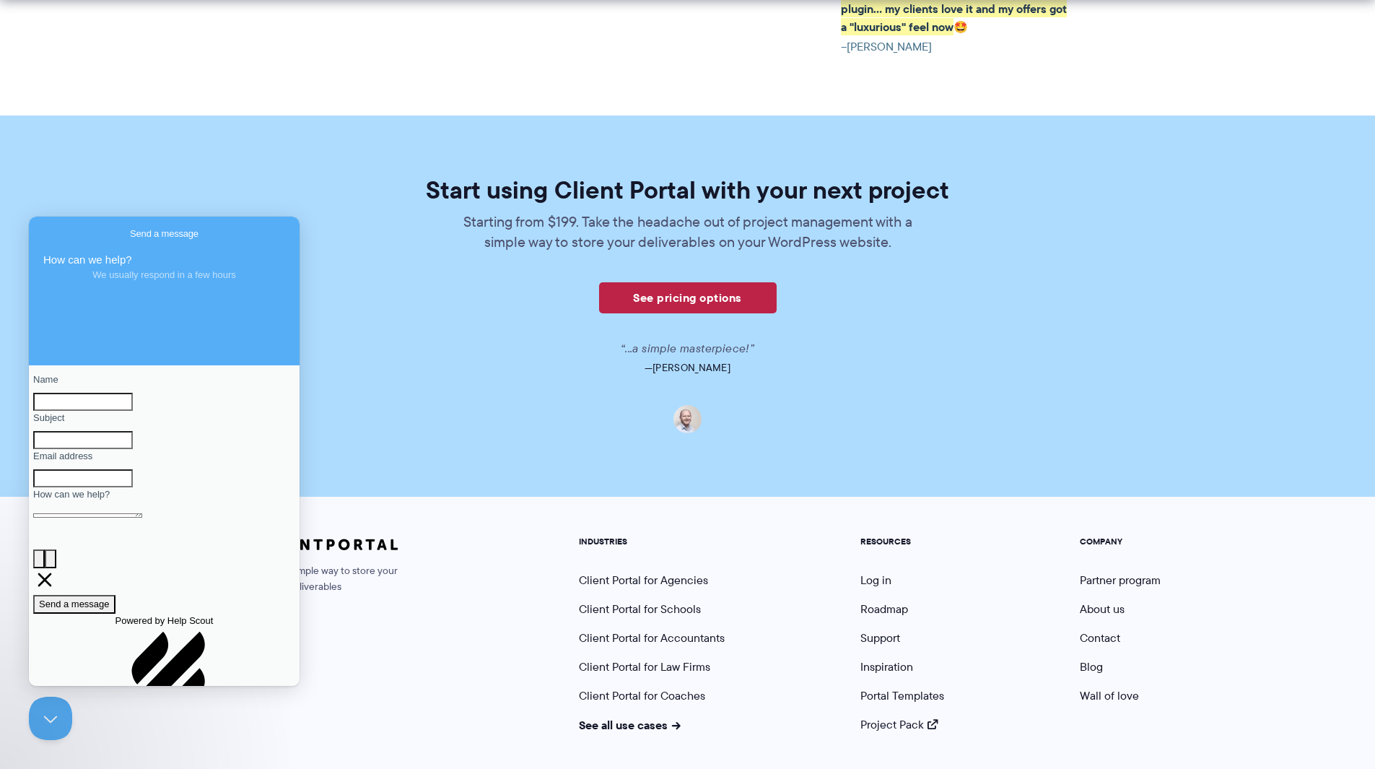
click at [676, 282] on link "See pricing options" at bounding box center [688, 297] width 178 height 31
